Goal: Task Accomplishment & Management: Use online tool/utility

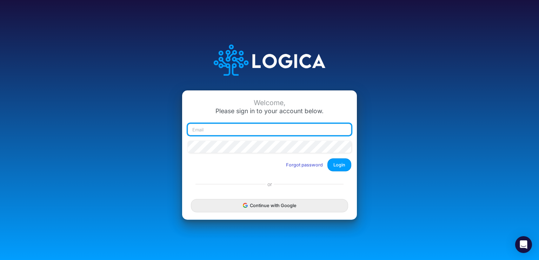
click at [249, 131] on input "email" at bounding box center [270, 130] width 164 height 12
type input "[EMAIL_ADDRESS][DOMAIN_NAME]"
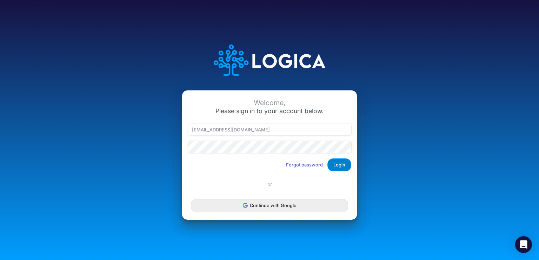
click at [338, 165] on button "Login" at bounding box center [339, 165] width 24 height 13
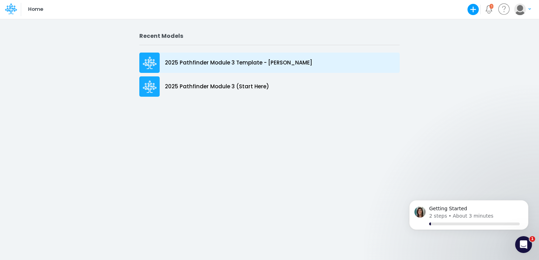
click at [231, 68] on div "2025 Pathfinder Module 3 Template - Richard Dixson" at bounding box center [269, 63] width 260 height 20
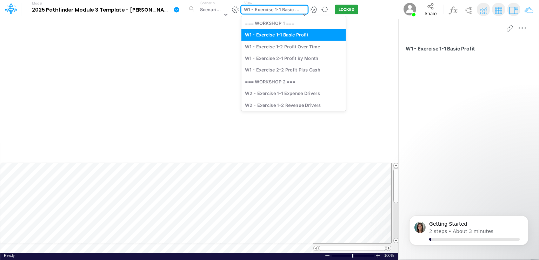
click at [301, 12] on icon at bounding box center [304, 14] width 6 height 6
click at [294, 93] on div "W2 - Exercise 1-1 Expense Drivers" at bounding box center [293, 94] width 105 height 12
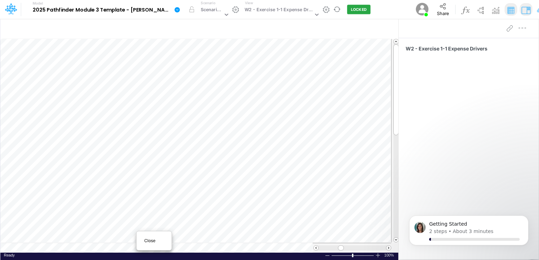
scroll to position [3, 0]
click at [81, 249] on table at bounding box center [199, 146] width 399 height 214
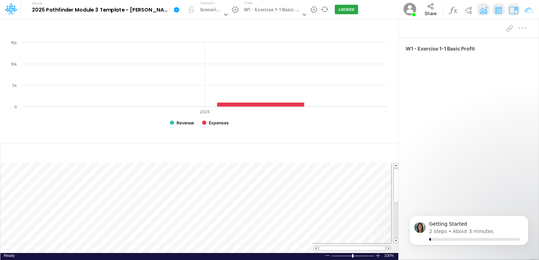
scroll to position [3, 0]
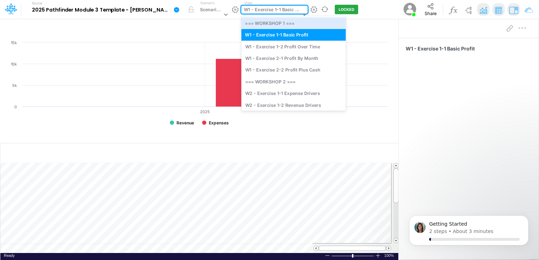
click at [301, 14] on icon at bounding box center [304, 14] width 6 height 6
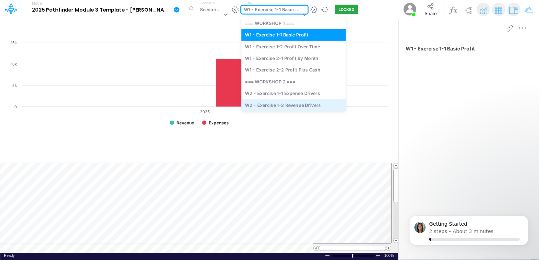
click at [297, 104] on div "W2 - Exercise 1-2 Revenue Drivers" at bounding box center [293, 105] width 105 height 12
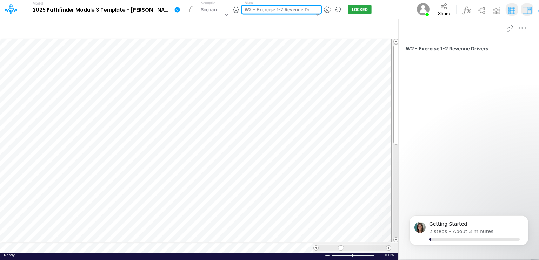
click at [315, 13] on icon at bounding box center [318, 14] width 6 height 6
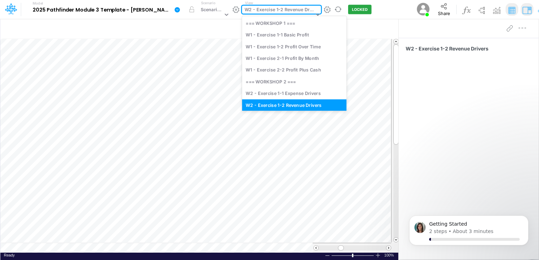
scroll to position [5, 0]
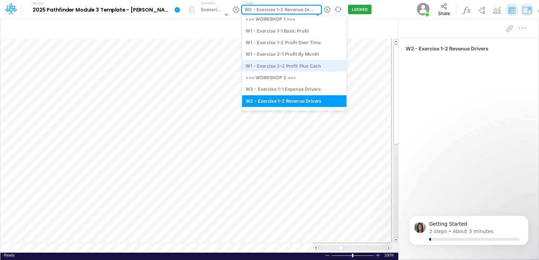
click at [298, 65] on div "W1 - Exercise 2-2 Profit Plus Cash" at bounding box center [294, 66] width 105 height 12
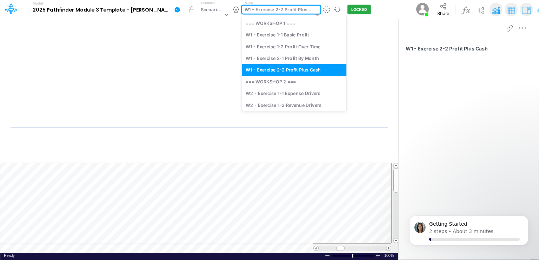
click at [315, 14] on icon at bounding box center [317, 15] width 4 height 2
click at [298, 58] on div "W1 - Exercise 2-1 Profit By Month" at bounding box center [294, 58] width 105 height 12
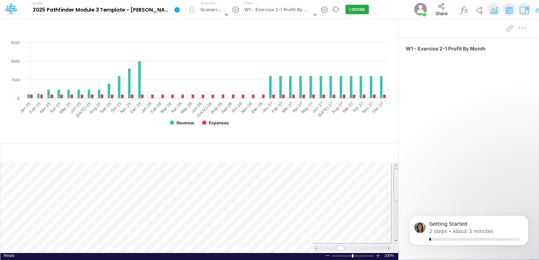
scroll to position [3, 0]
drag, startPoint x: 396, startPoint y: 186, endPoint x: 396, endPoint y: 206, distance: 20.0
click at [396, 206] on div at bounding box center [395, 204] width 5 height 33
click at [153, 248] on td at bounding box center [195, 249] width 391 height 10
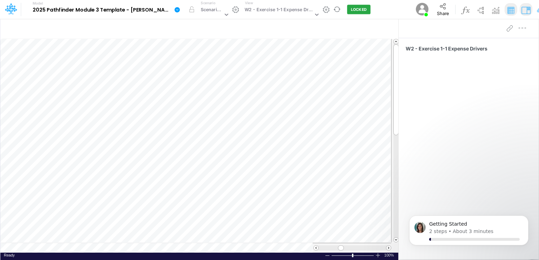
scroll to position [3, 0]
click at [387, 247] on span at bounding box center [388, 248] width 5 height 5
click at [388, 247] on span at bounding box center [388, 248] width 5 height 5
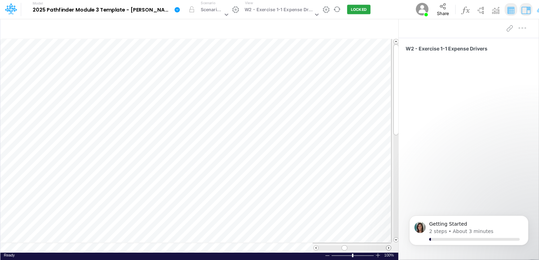
click at [388, 247] on span at bounding box center [388, 248] width 5 height 5
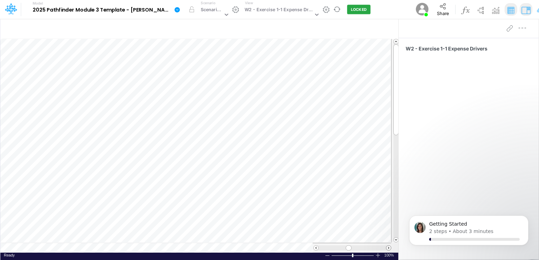
click at [388, 247] on span at bounding box center [388, 248] width 5 height 5
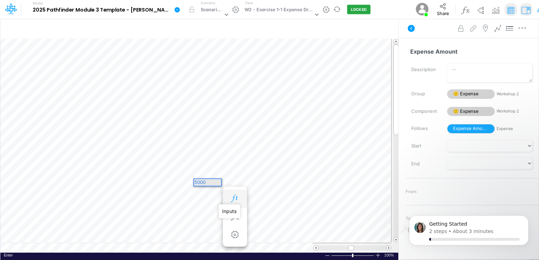
click at [233, 199] on icon "button" at bounding box center [235, 198] width 11 height 7
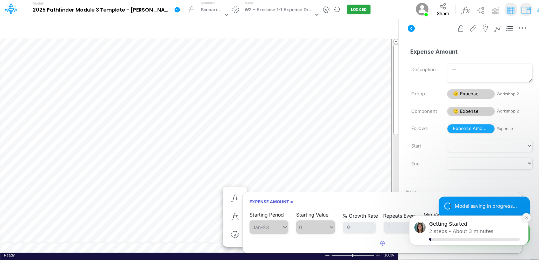
click at [527, 219] on icon "Dismiss notification" at bounding box center [527, 218] width 4 height 4
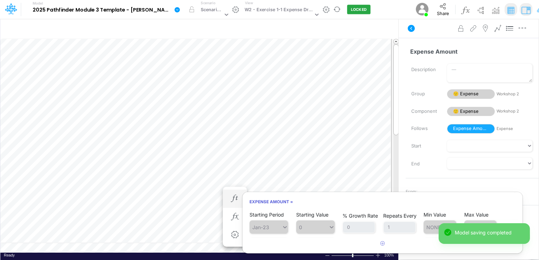
click at [331, 227] on span "0" at bounding box center [315, 227] width 39 height 13
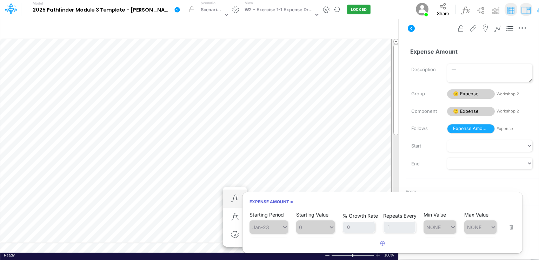
scroll to position [14, 0]
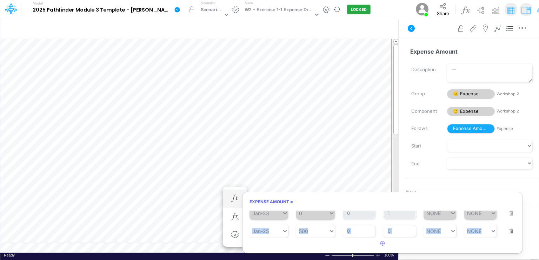
drag, startPoint x: 522, startPoint y: 225, endPoint x: 522, endPoint y: 240, distance: 14.7
click at [522, 240] on div "Starting Period Jan-23 Starting Value 0 % Growth Rate 0 Repeats Every 1 Min Val…" at bounding box center [382, 230] width 280 height 39
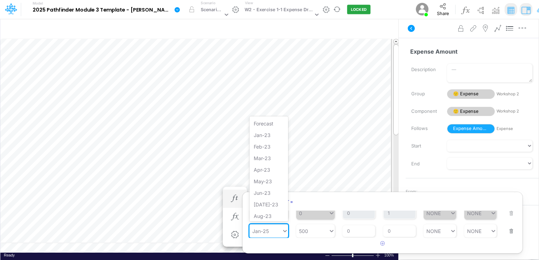
click at [284, 230] on icon at bounding box center [285, 231] width 6 height 7
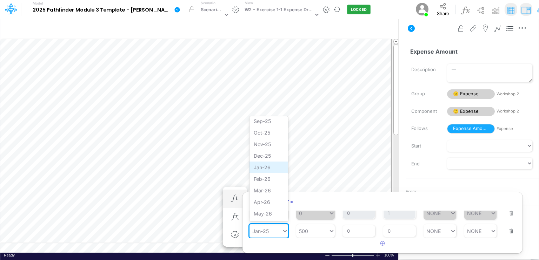
click at [274, 164] on div "Jan-26" at bounding box center [269, 168] width 39 height 12
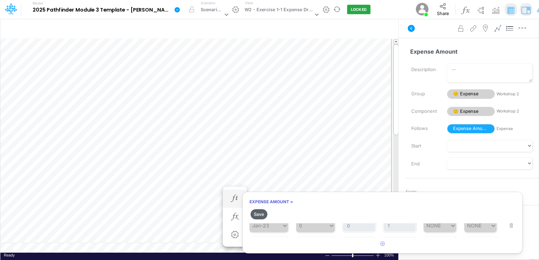
click at [259, 214] on button "Save" at bounding box center [259, 215] width 17 height 10
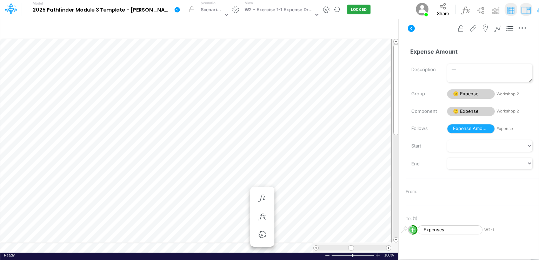
scroll to position [3, 1]
click at [235, 197] on icon "button" at bounding box center [235, 198] width 11 height 7
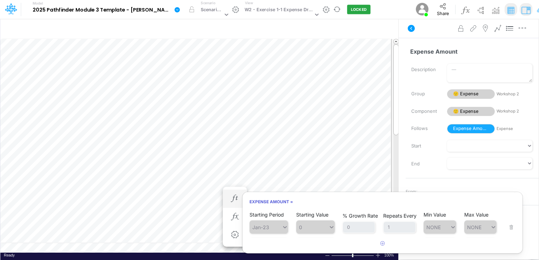
click at [283, 226] on span "Jan-23" at bounding box center [269, 227] width 39 height 13
click at [421, 174] on div "Expense Amount Name already in use Description Group 🙂 Expense Workshop 2 Compo…" at bounding box center [469, 139] width 140 height 202
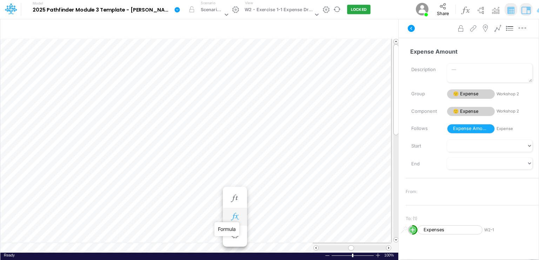
click at [237, 214] on icon "button" at bounding box center [235, 216] width 11 height 7
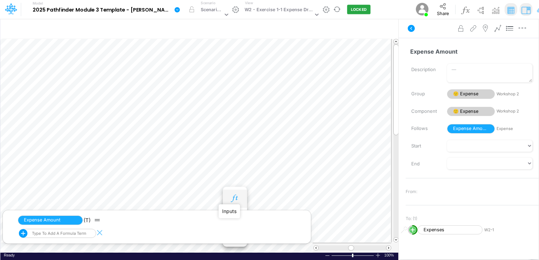
click at [233, 200] on icon "button" at bounding box center [235, 198] width 11 height 7
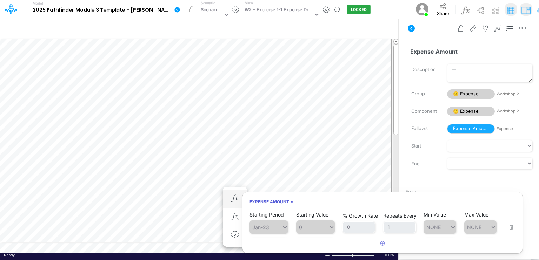
click at [286, 226] on span "Jan-23" at bounding box center [269, 227] width 39 height 13
click at [355, 9] on button "LOCKED" at bounding box center [359, 9] width 24 height 9
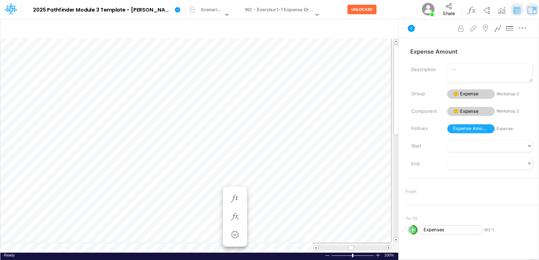
click at [392, 138] on div at bounding box center [395, 141] width 8 height 204
click at [231, 197] on icon "button" at bounding box center [235, 198] width 11 height 7
